Goal: Information Seeking & Learning: Learn about a topic

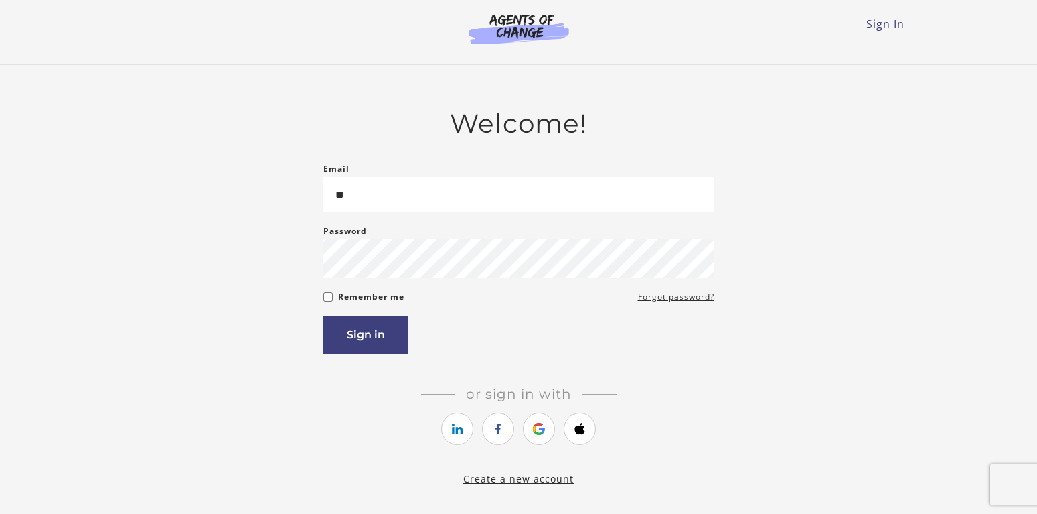
type input "*"
type input "**********"
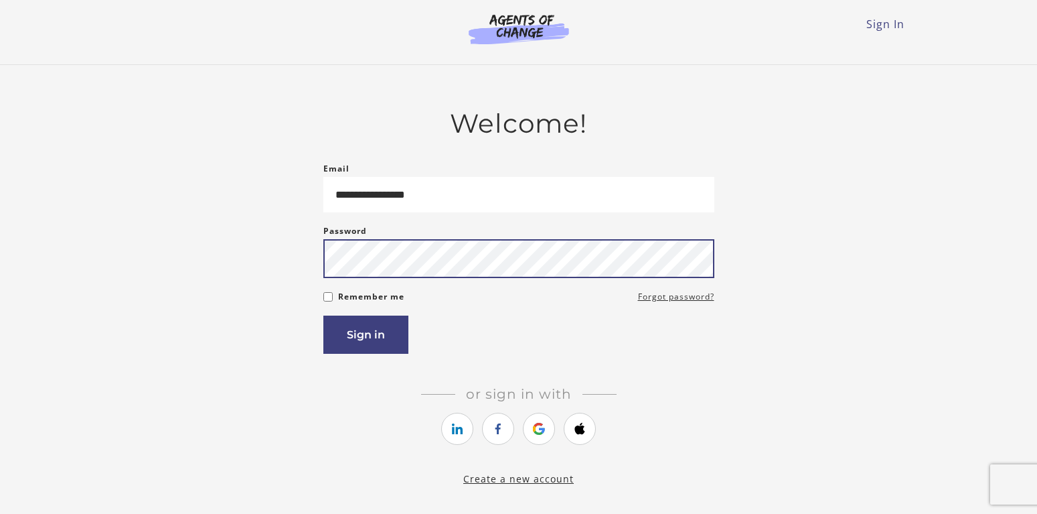
click at [323, 315] on button "Sign in" at bounding box center [365, 334] width 85 height 38
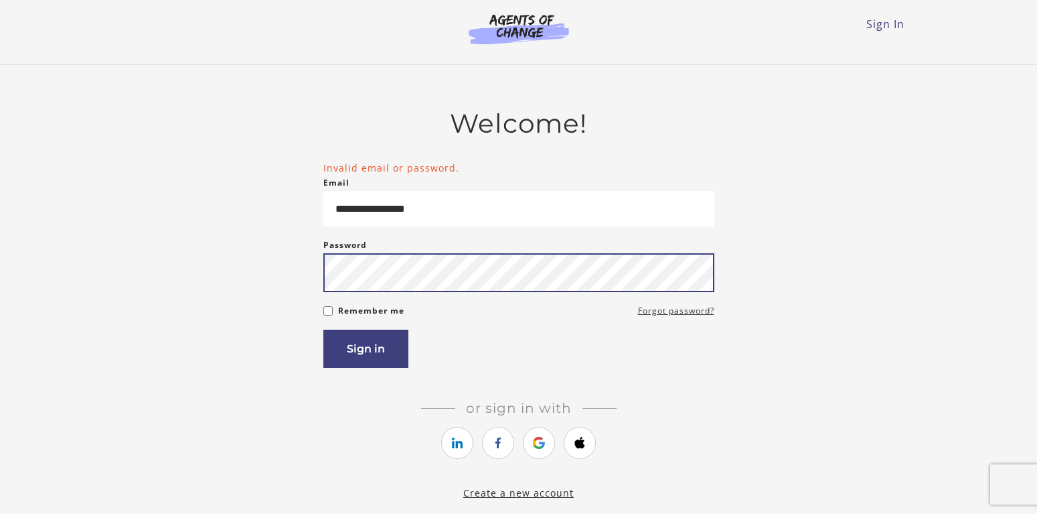
click at [323, 329] on button "Sign in" at bounding box center [365, 348] width 85 height 38
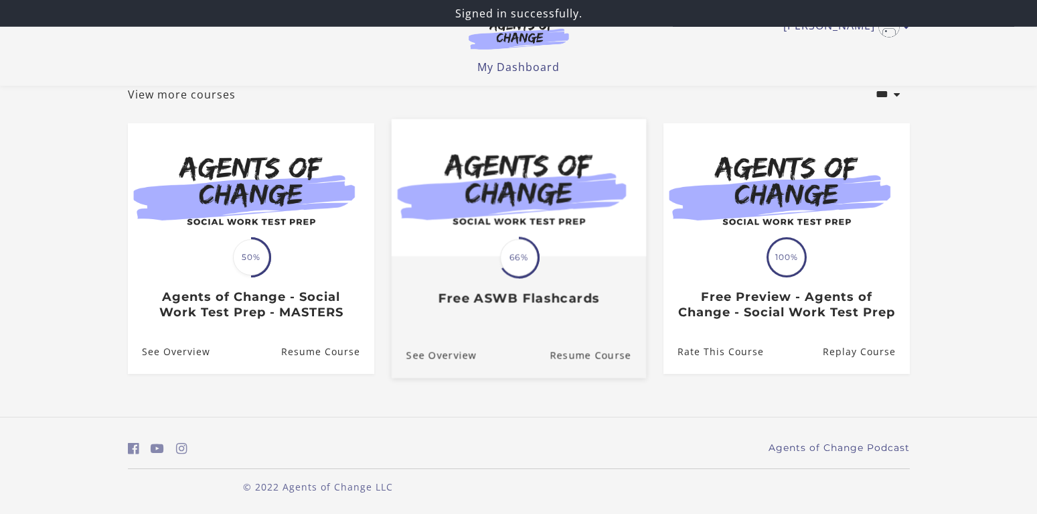
scroll to position [103, 0]
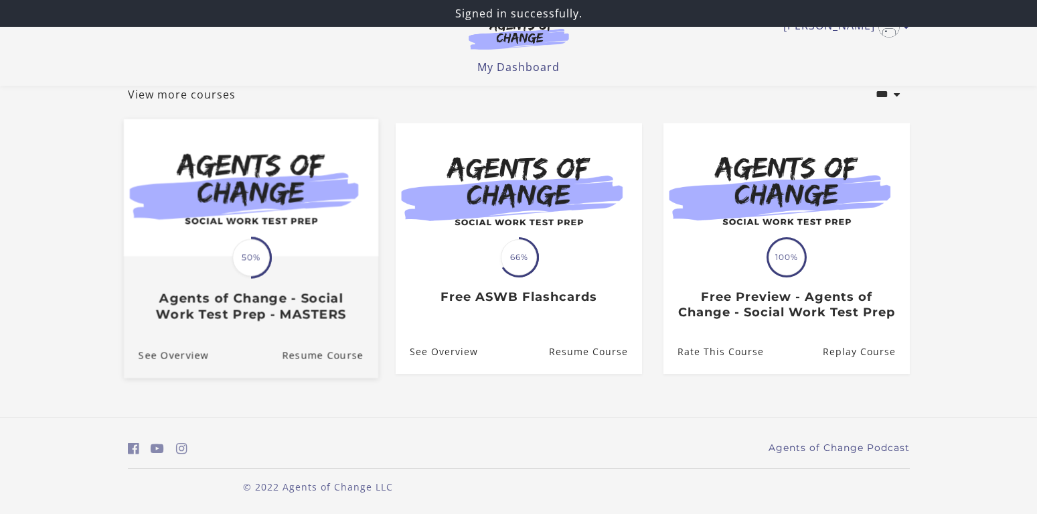
click at [256, 269] on div "Translation missing: en.liquid.partials.dashboard_course_card.progress_descript…" at bounding box center [250, 289] width 254 height 64
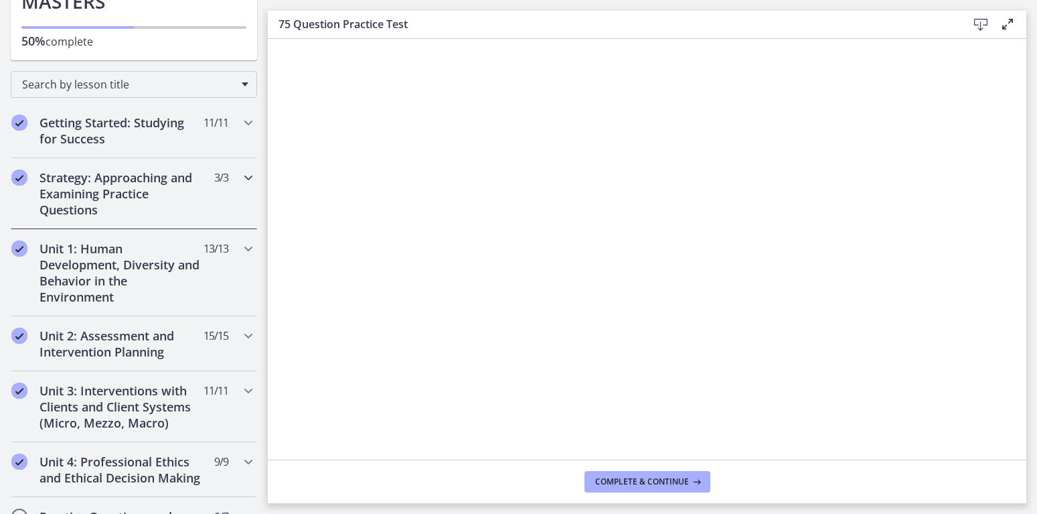
scroll to position [177, 0]
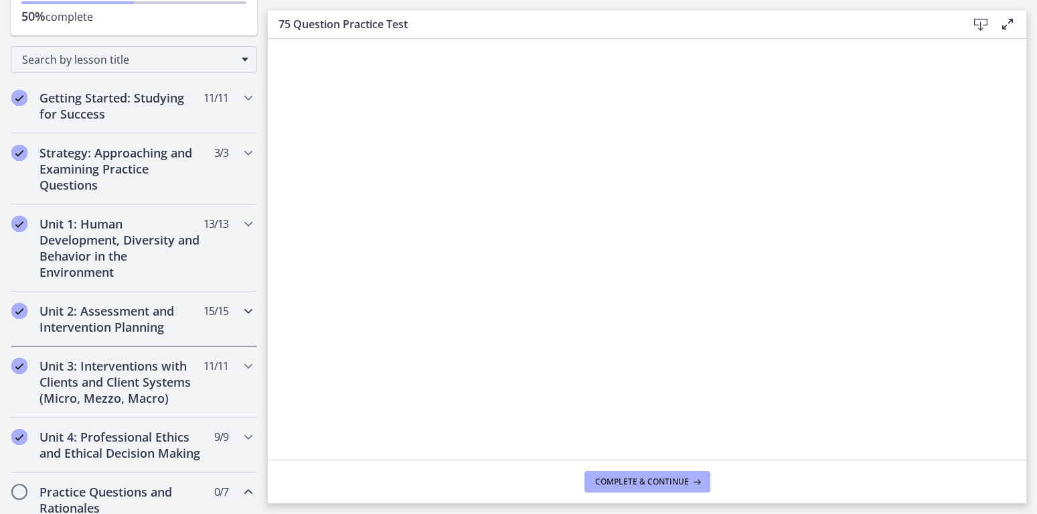
click at [150, 321] on h2 "Unit 2: Assessment and Intervention Planning" at bounding box center [121, 319] width 163 height 32
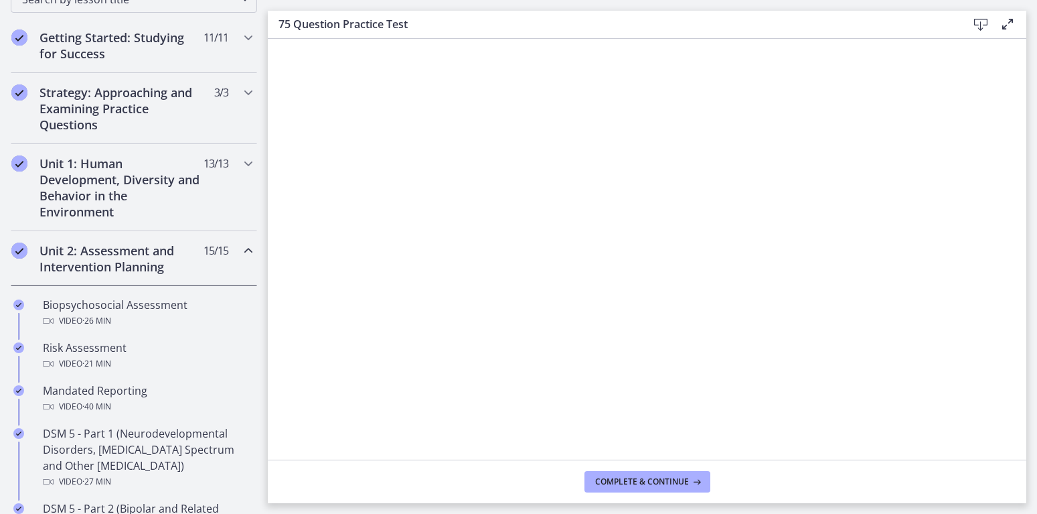
scroll to position [265, 0]
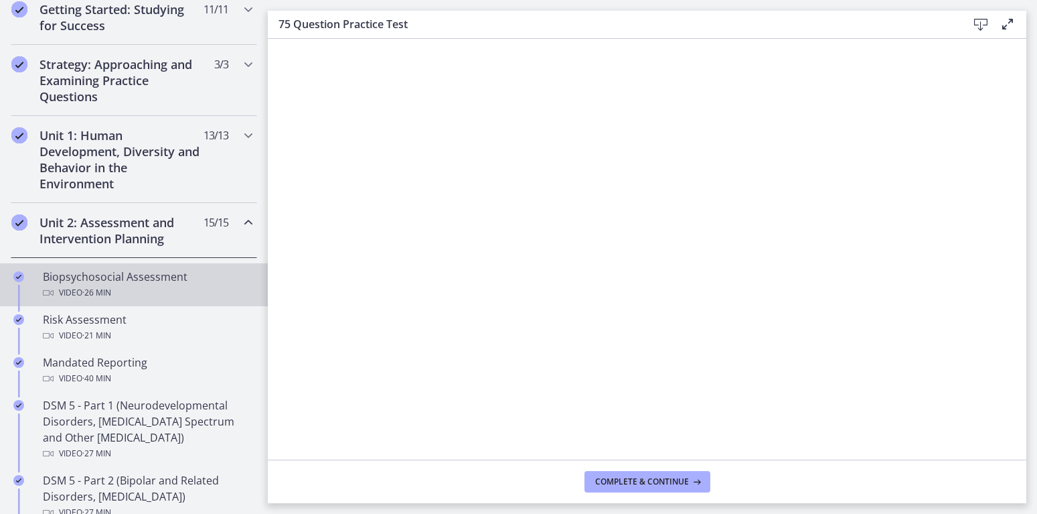
click at [108, 291] on span "· 26 min" at bounding box center [96, 293] width 29 height 16
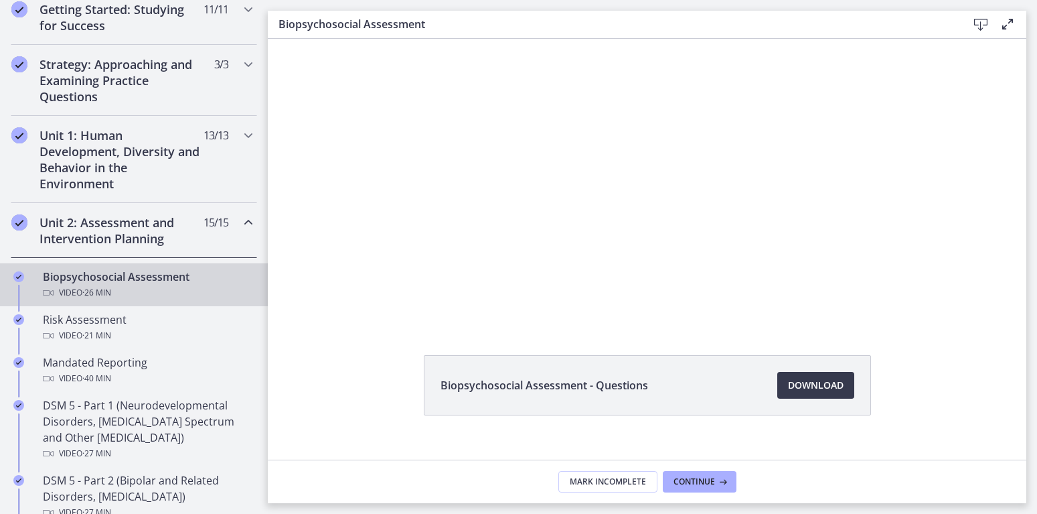
scroll to position [69, 0]
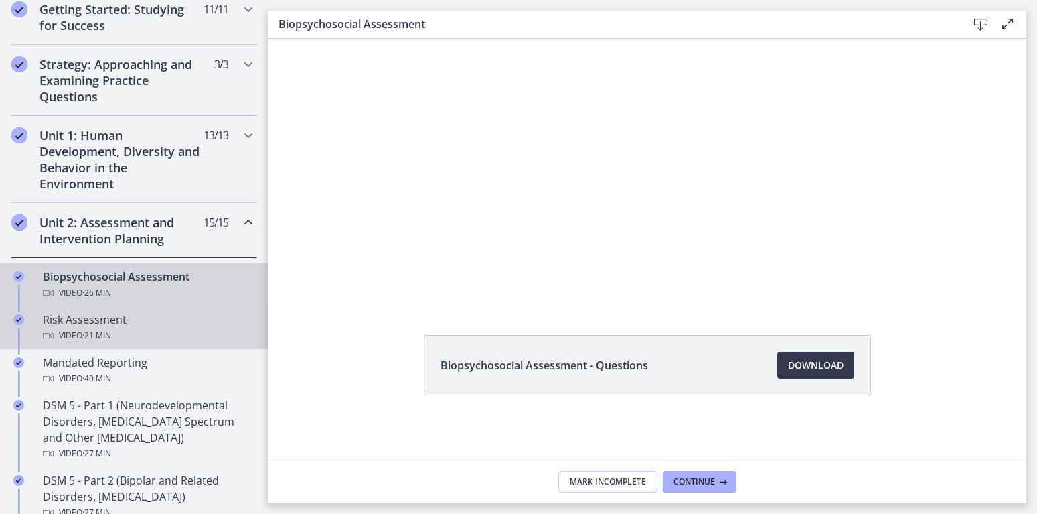
click at [120, 324] on div "Risk Assessment Video · 21 min" at bounding box center [147, 327] width 209 height 32
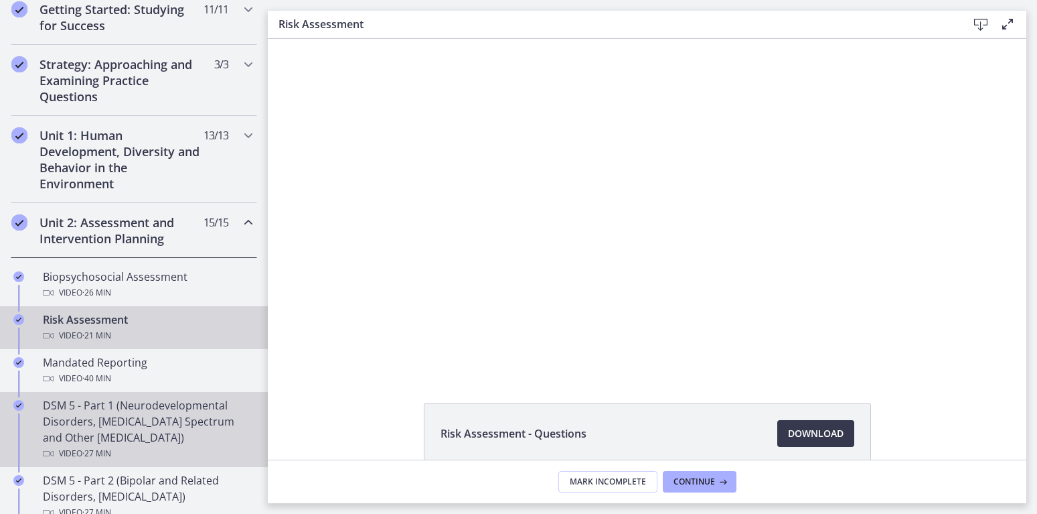
click at [180, 431] on div "DSM 5 - Part 1 (Neurodevelopmental Disorders, Schizophrenia Spectrum and Other …" at bounding box center [147, 429] width 209 height 64
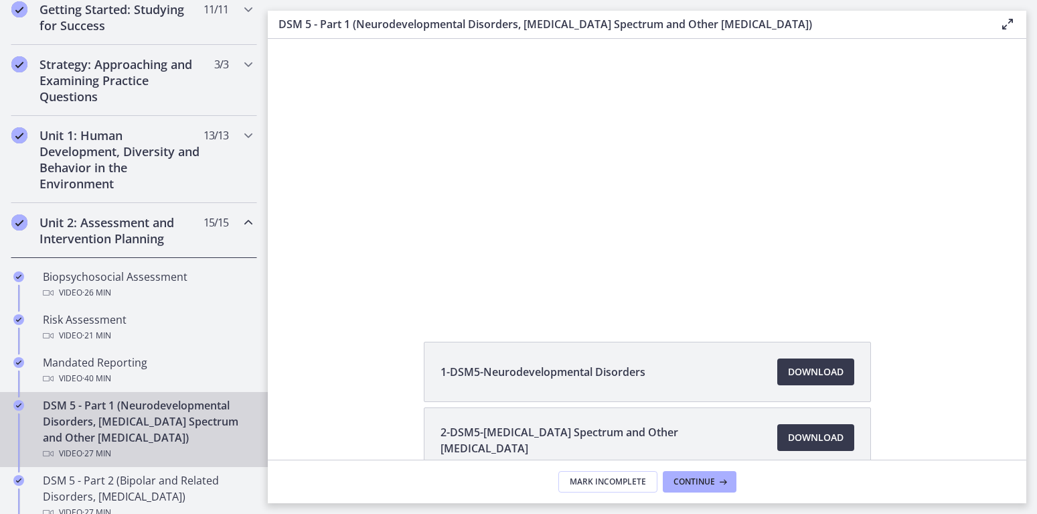
scroll to position [88, 0]
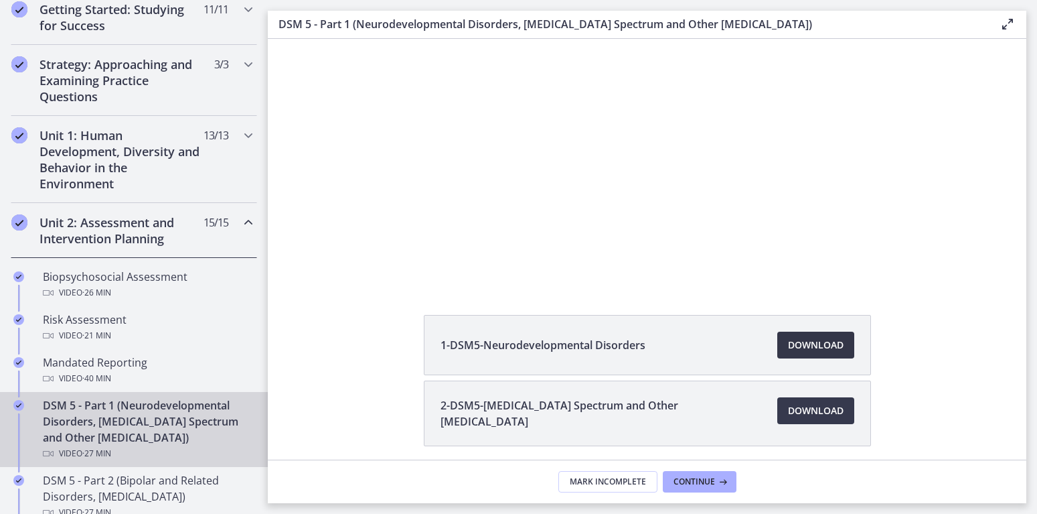
click at [828, 339] on span "Download Opens in a new window" at bounding box center [816, 345] width 56 height 16
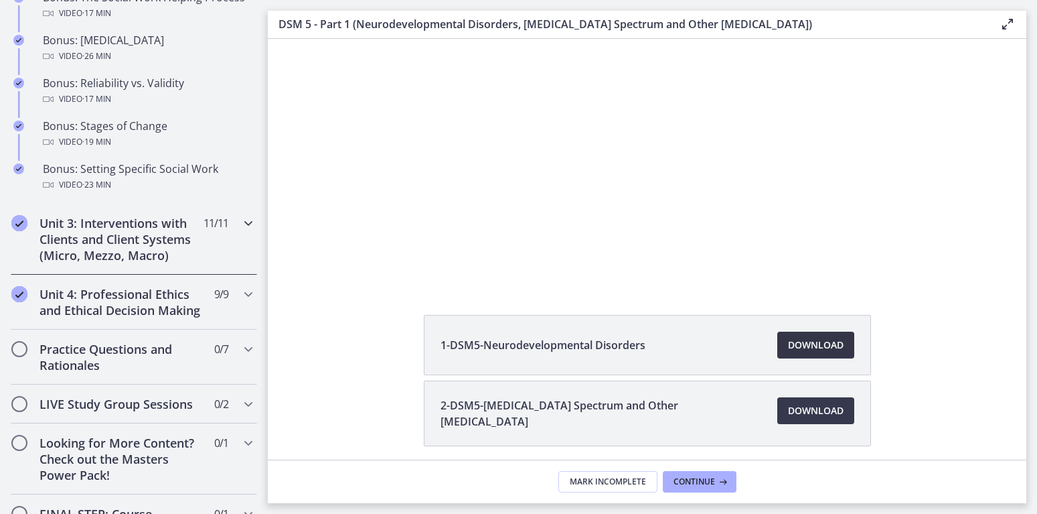
scroll to position [1149, 0]
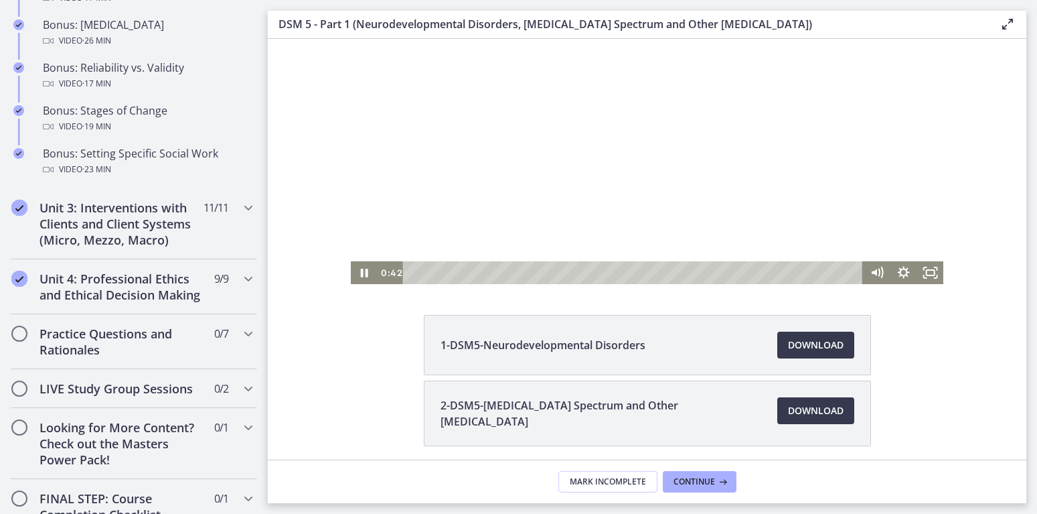
click at [674, 134] on div at bounding box center [647, 116] width 593 height 333
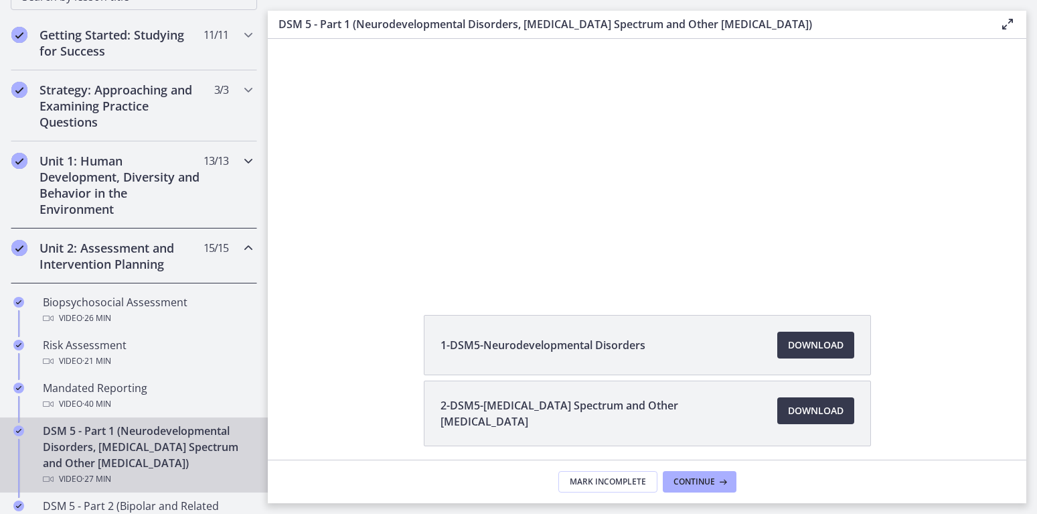
scroll to position [0, 0]
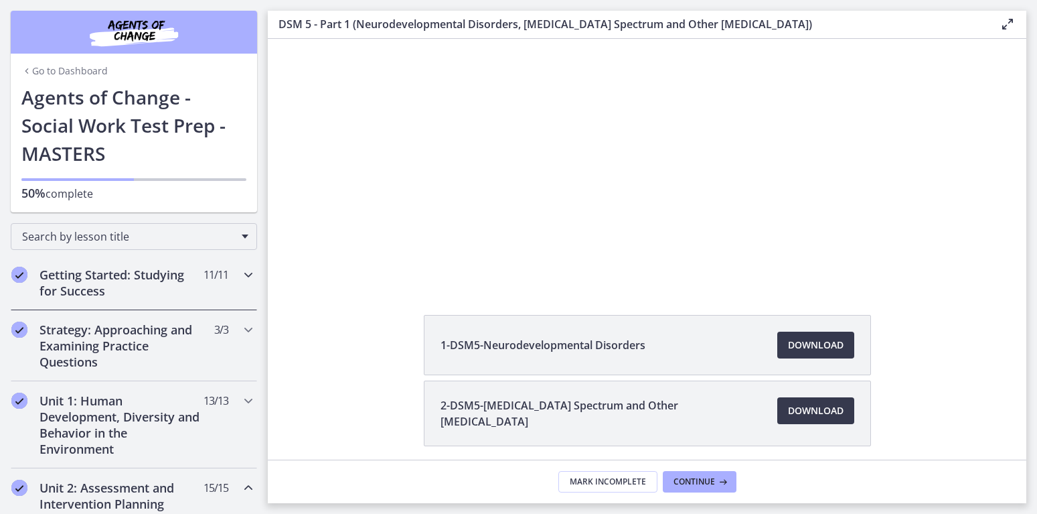
click at [167, 276] on h2 "Getting Started: Studying for Success" at bounding box center [121, 283] width 163 height 32
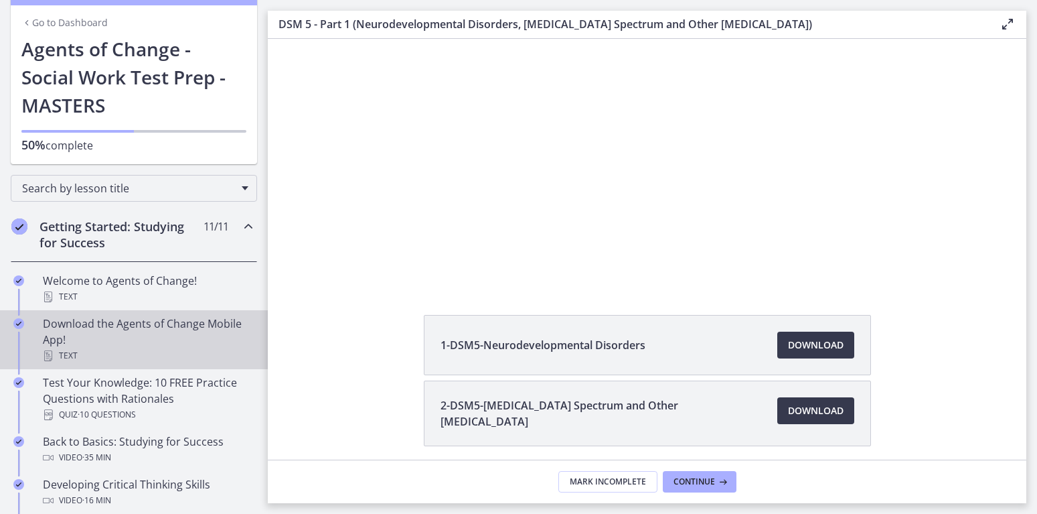
scroll to position [88, 0]
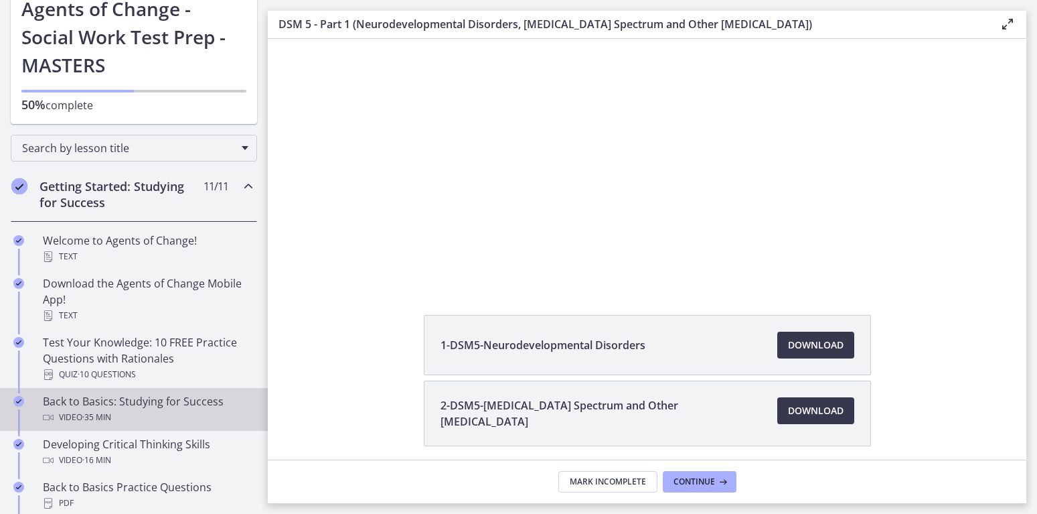
click at [145, 399] on div "Back to Basics: Studying for Success Video · 35 min" at bounding box center [147, 409] width 209 height 32
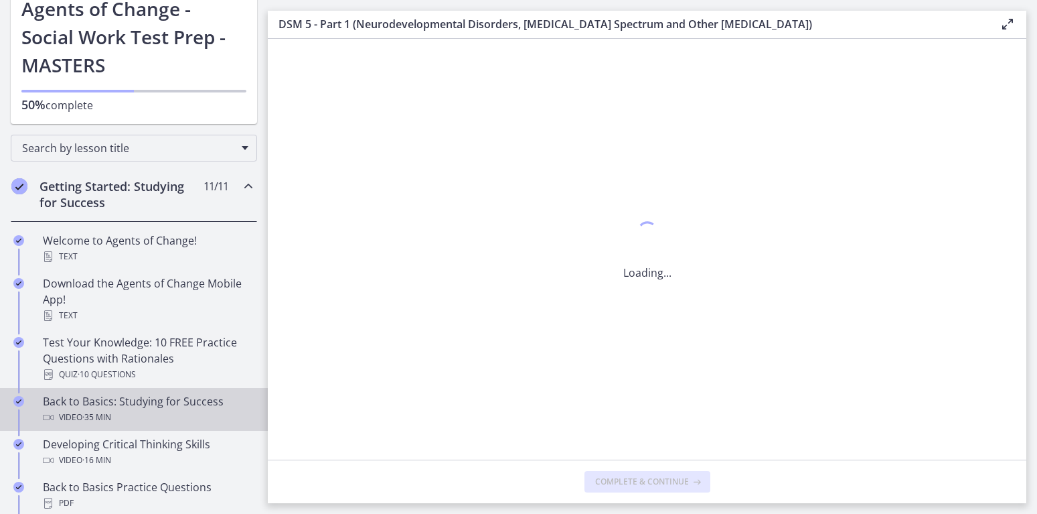
scroll to position [0, 0]
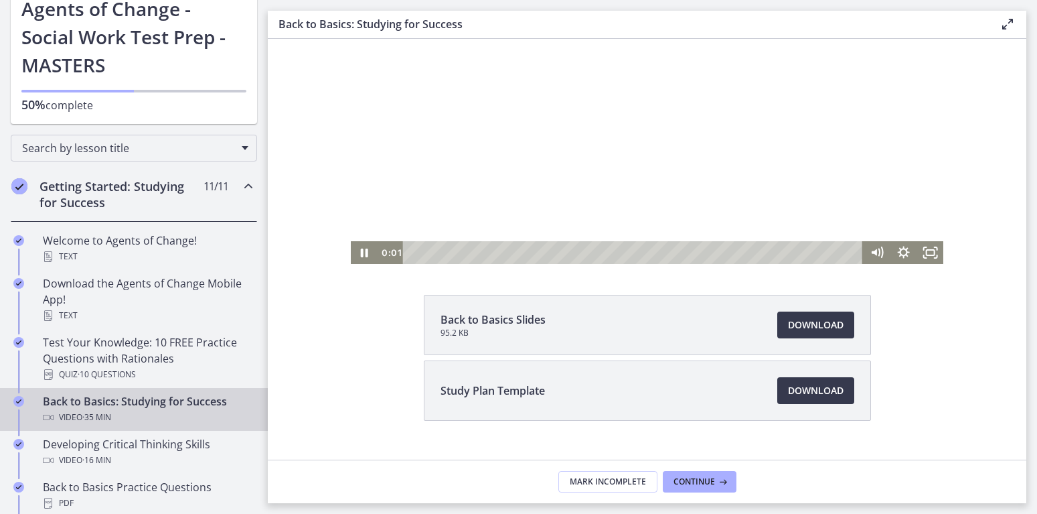
scroll to position [135, 0]
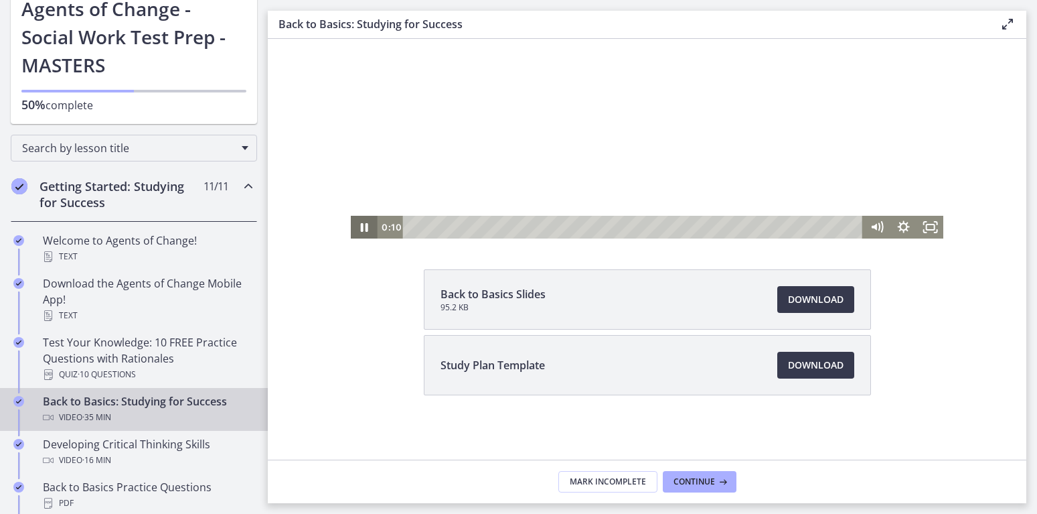
click at [359, 224] on icon "Pause" at bounding box center [364, 227] width 27 height 23
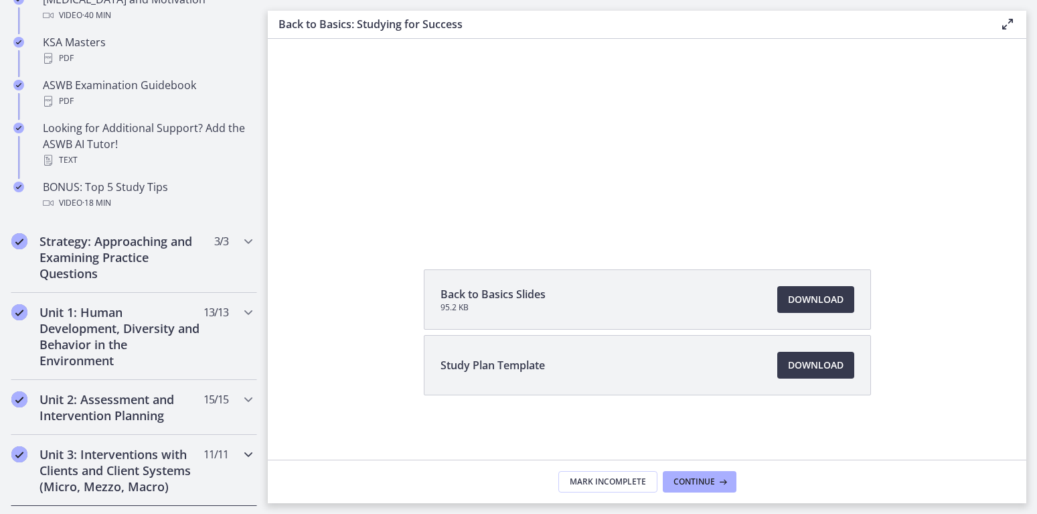
scroll to position [707, 0]
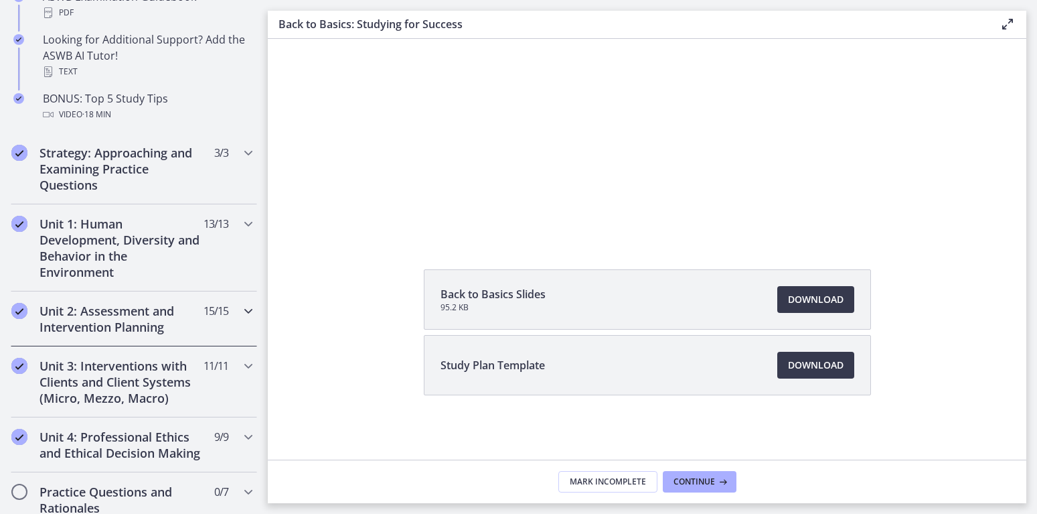
click at [129, 325] on h2 "Unit 2: Assessment and Intervention Planning" at bounding box center [121, 319] width 163 height 32
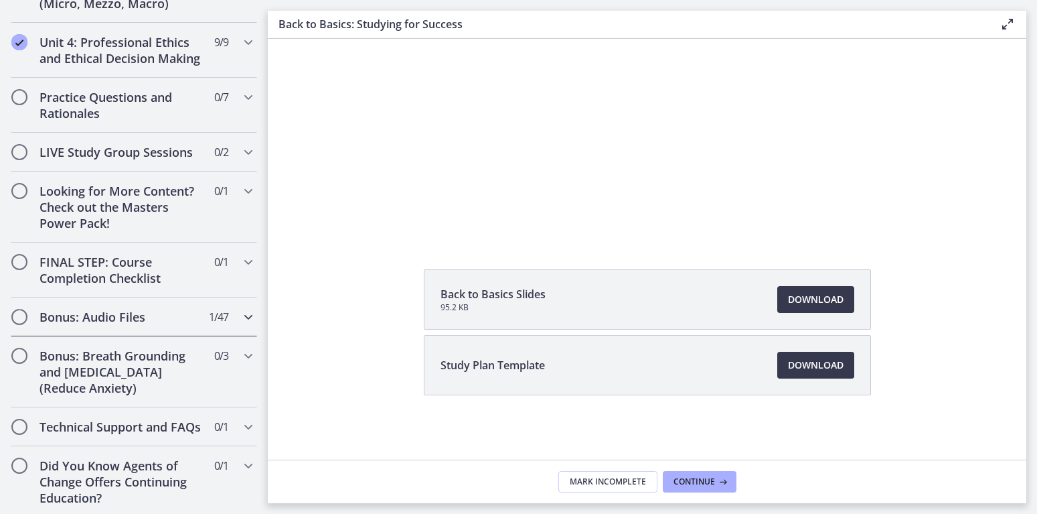
scroll to position [1389, 0]
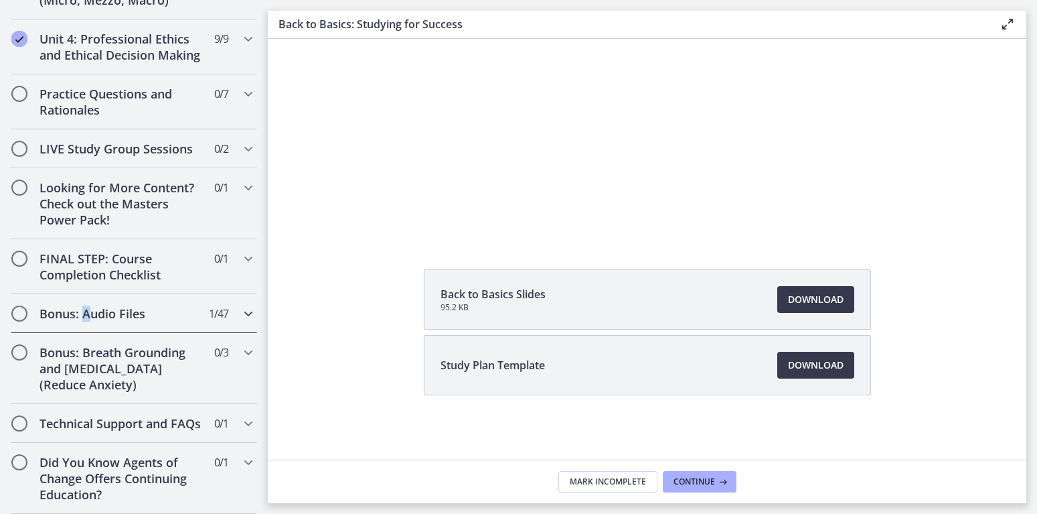
click at [88, 313] on h2 "Bonus: Audio Files" at bounding box center [121, 313] width 163 height 16
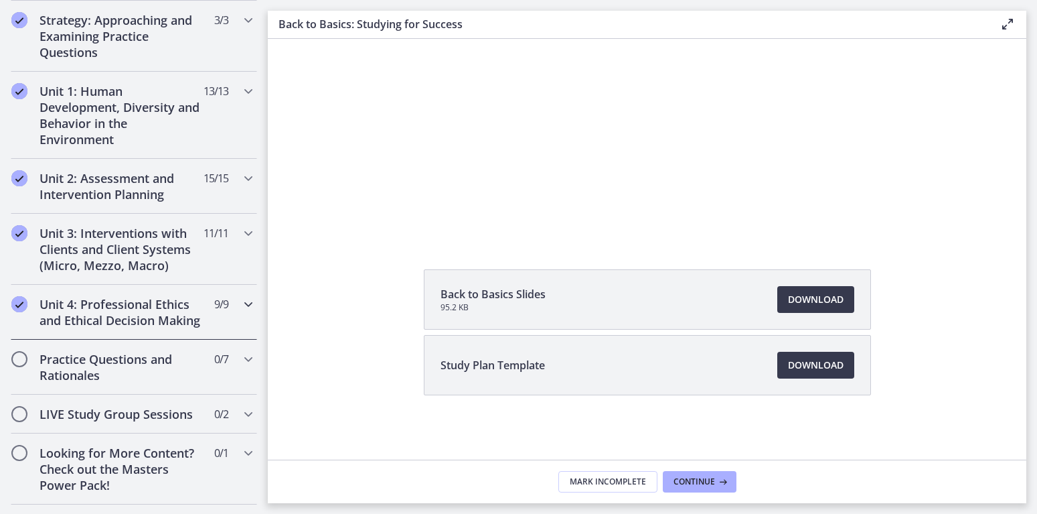
scroll to position [0, 0]
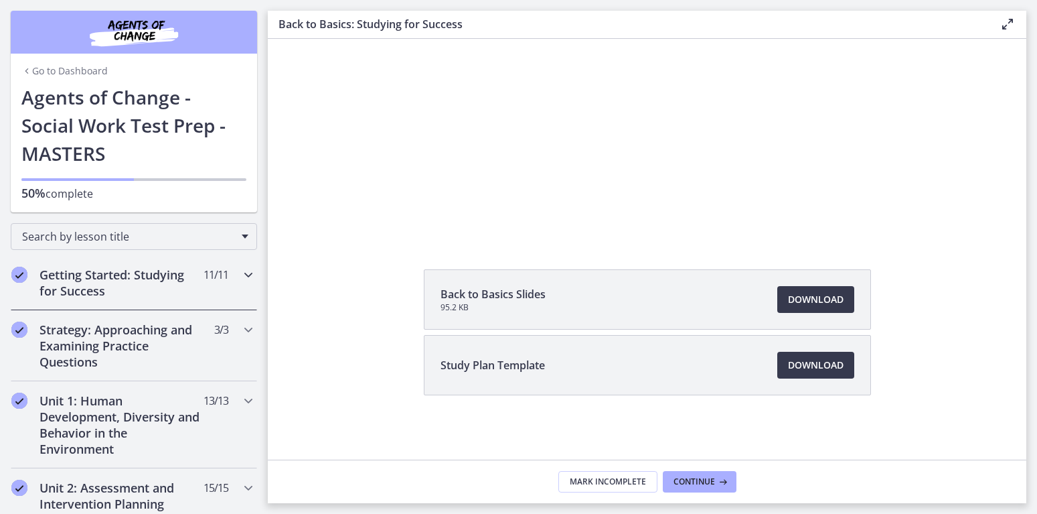
click at [127, 285] on h2 "Getting Started: Studying for Success" at bounding box center [121, 283] width 163 height 32
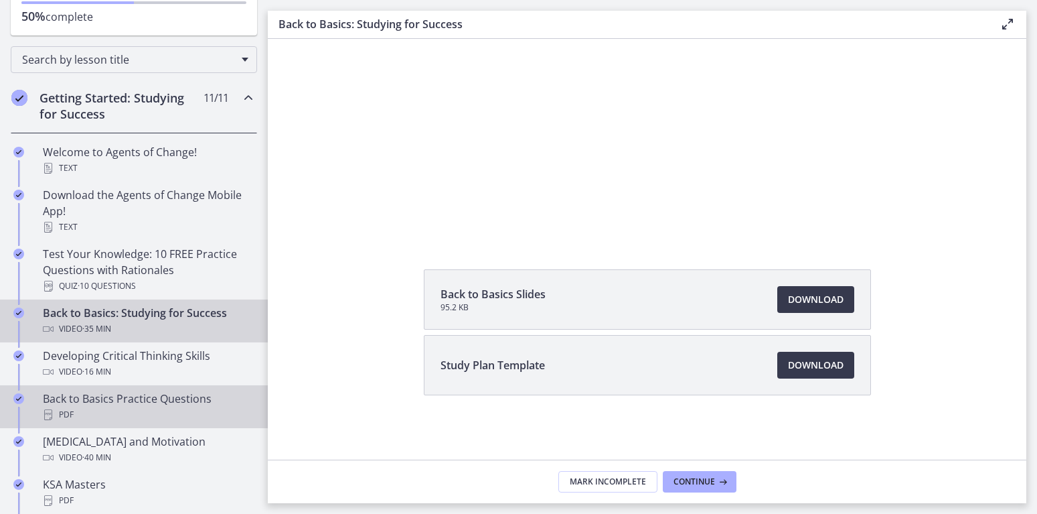
scroll to position [265, 0]
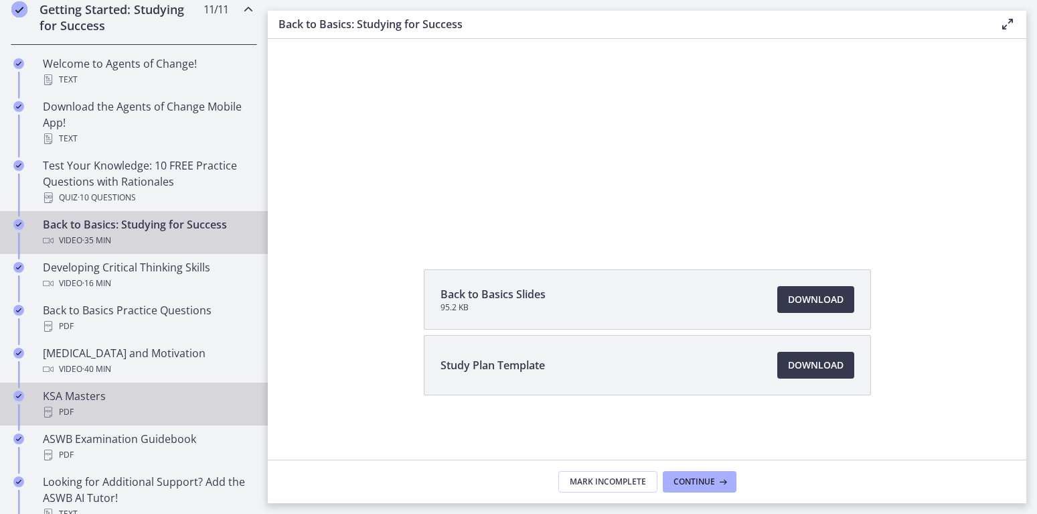
click at [163, 394] on div "KSA Masters PDF" at bounding box center [147, 404] width 209 height 32
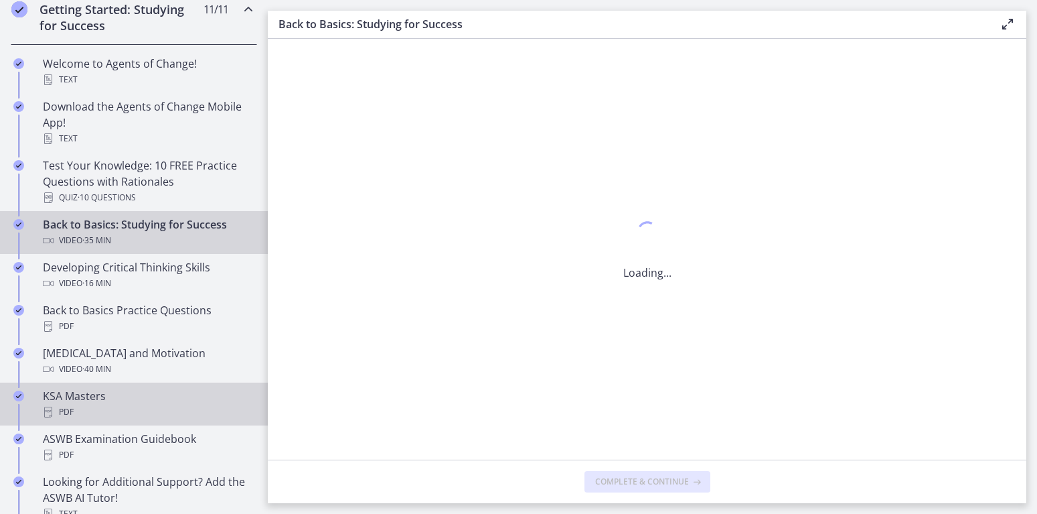
scroll to position [0, 0]
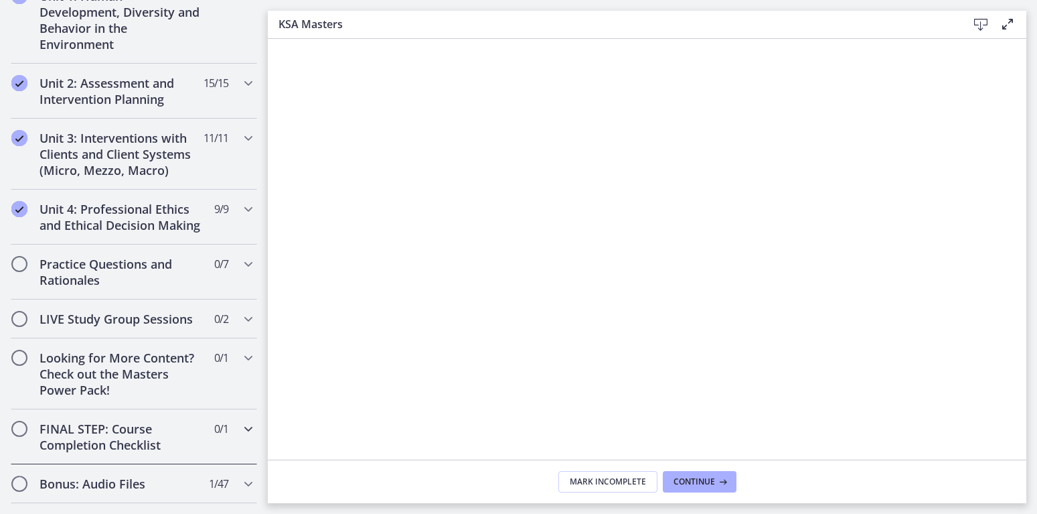
scroll to position [972, 0]
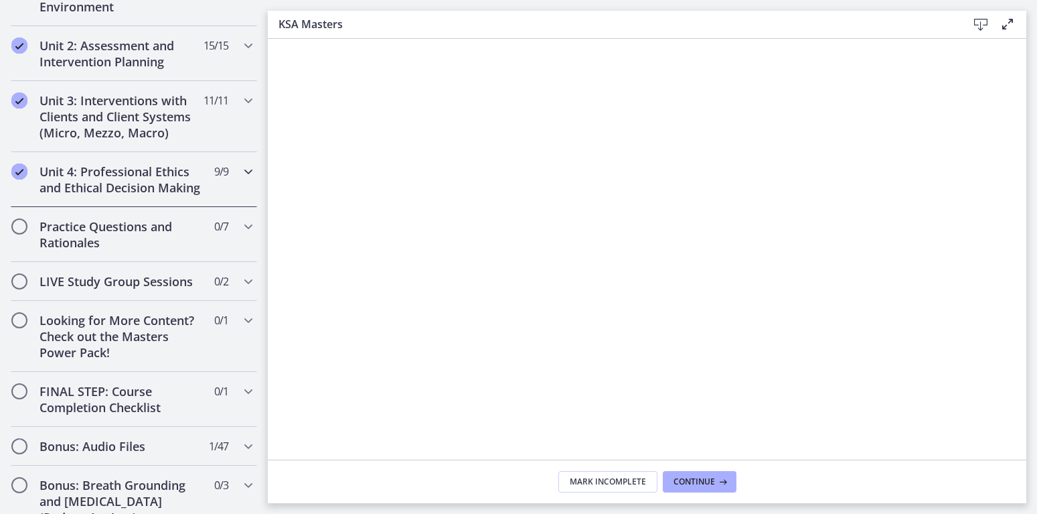
click at [160, 193] on h2 "Unit 4: Professional Ethics and Ethical Decision Making" at bounding box center [121, 179] width 163 height 32
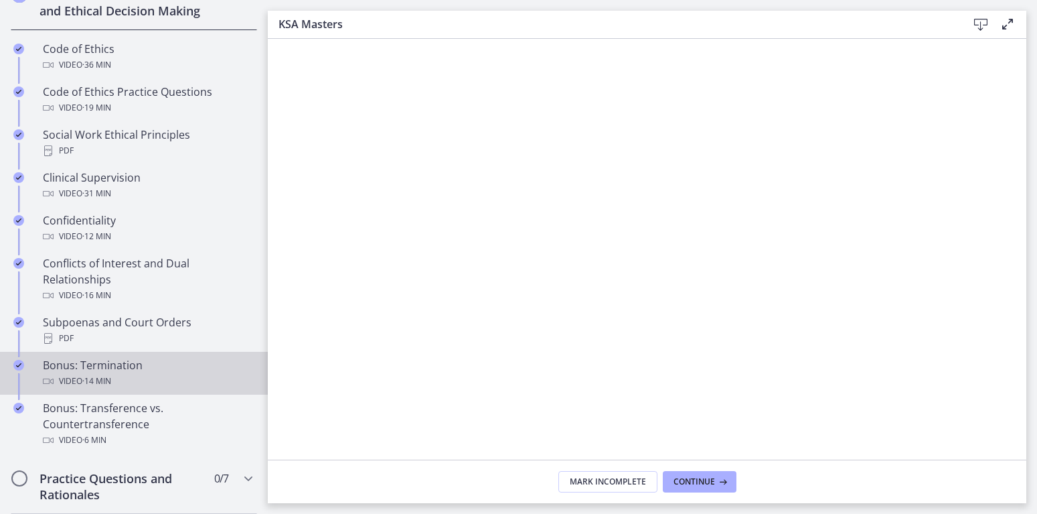
scroll to position [707, 0]
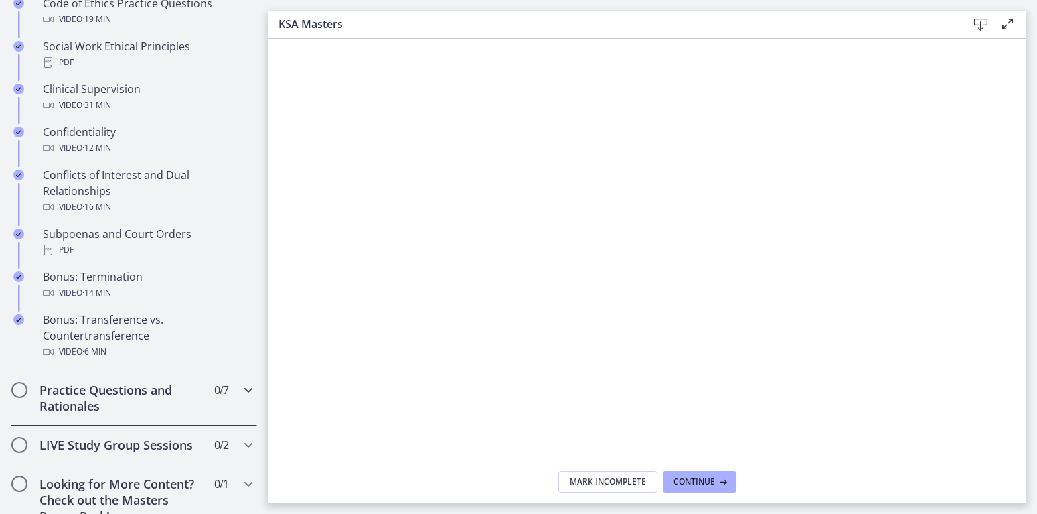
click at [110, 409] on h2 "Practice Questions and Rationales" at bounding box center [121, 398] width 163 height 32
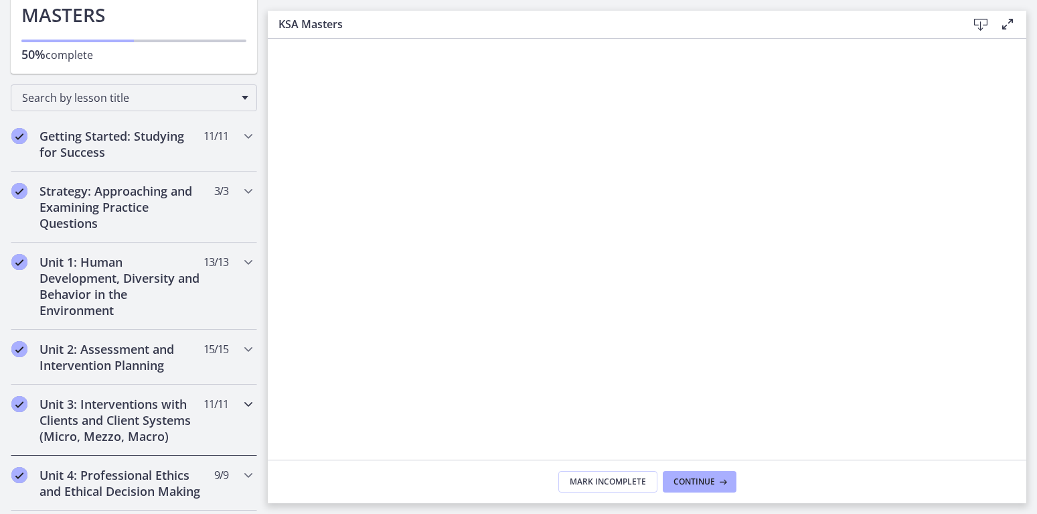
scroll to position [0, 0]
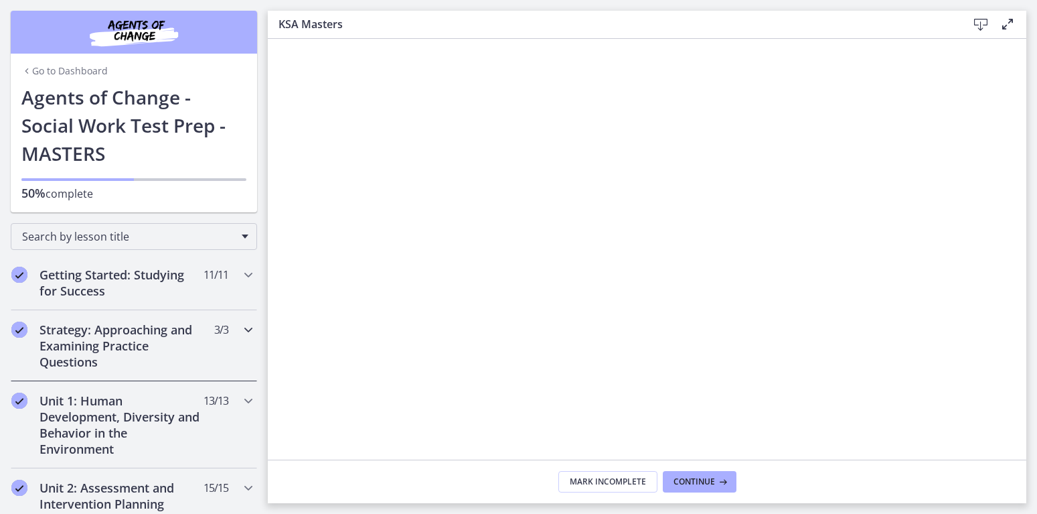
click at [161, 339] on h2 "Strategy: Approaching and Examining Practice Questions" at bounding box center [121, 345] width 163 height 48
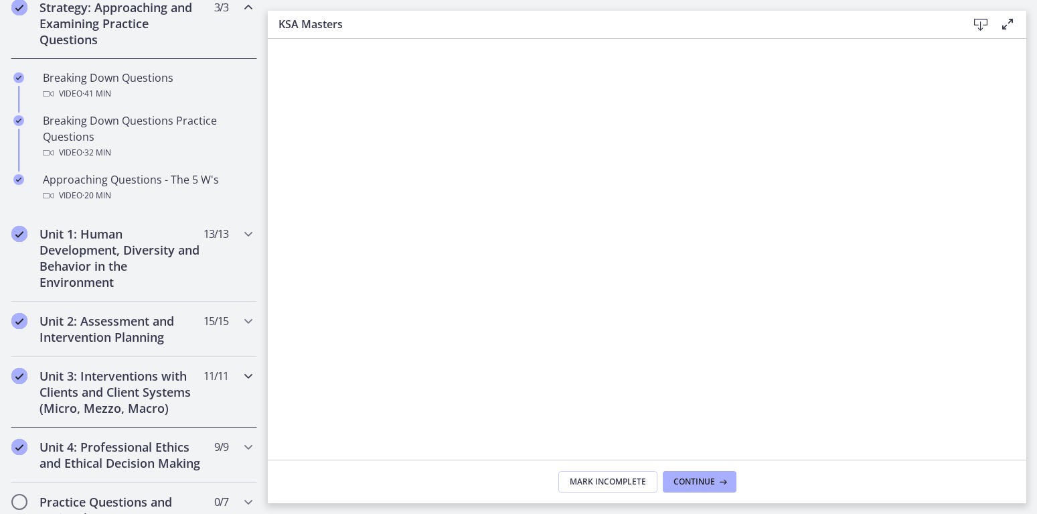
scroll to position [354, 0]
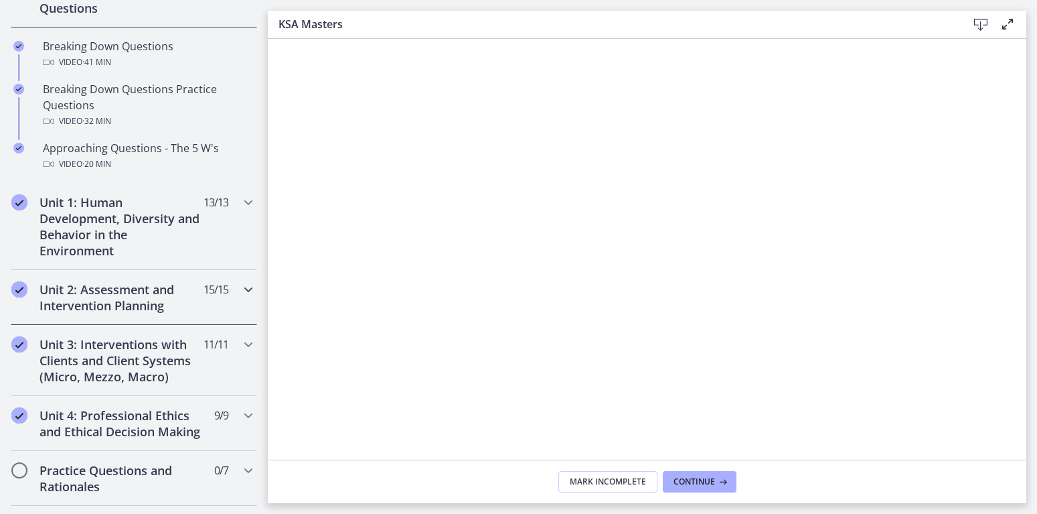
click at [122, 311] on h2 "Unit 2: Assessment and Intervention Planning" at bounding box center [121, 297] width 163 height 32
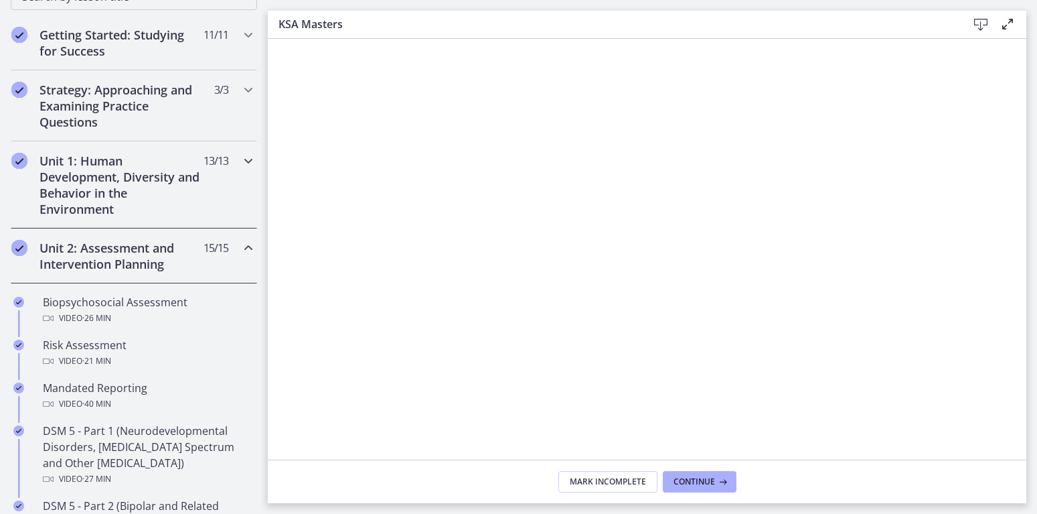
scroll to position [88, 0]
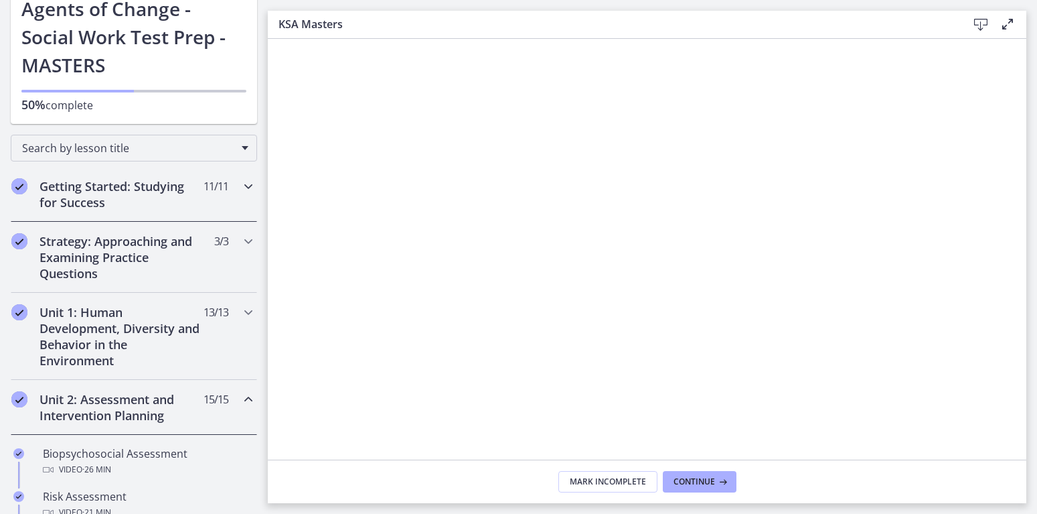
click at [72, 195] on h2 "Getting Started: Studying for Success" at bounding box center [121, 194] width 163 height 32
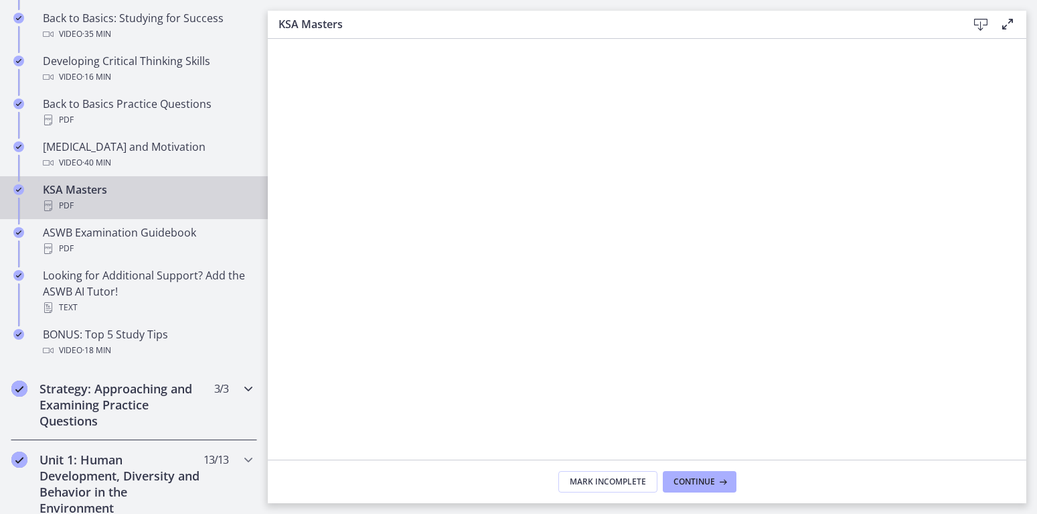
scroll to position [530, 0]
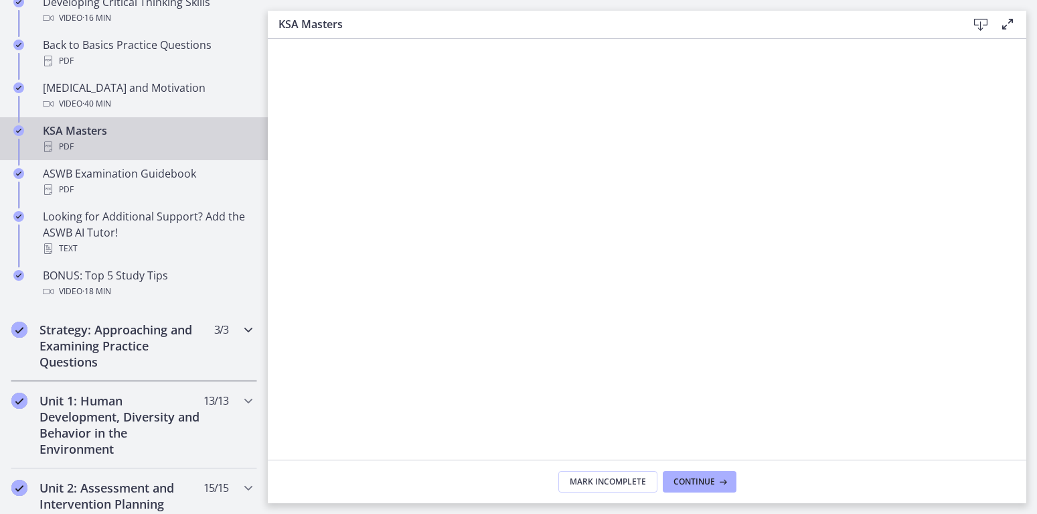
click at [142, 349] on h2 "Strategy: Approaching and Examining Practice Questions" at bounding box center [121, 345] width 163 height 48
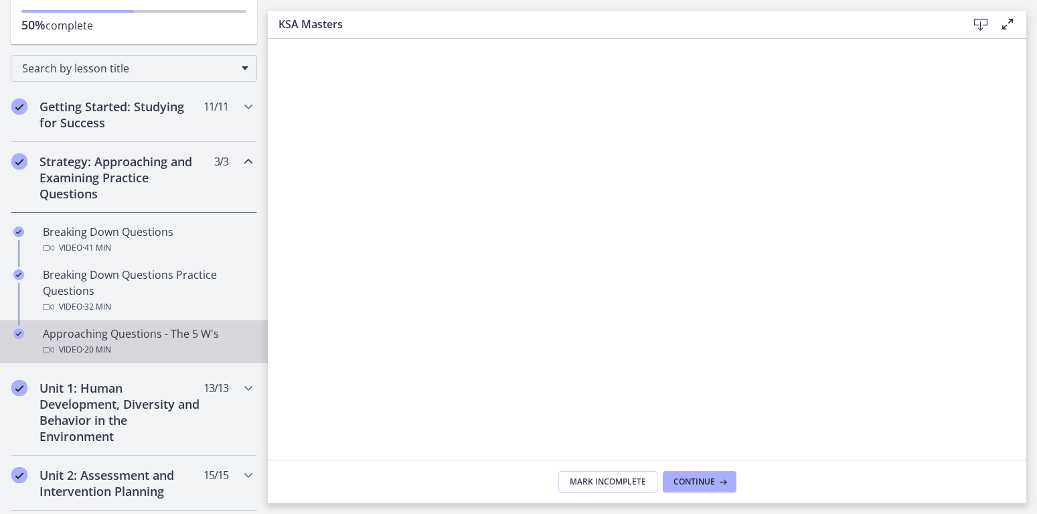
scroll to position [80, 0]
